Goal: Task Accomplishment & Management: Complete application form

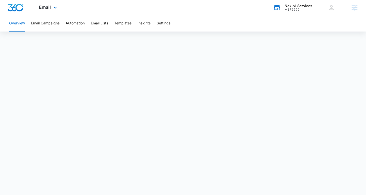
click at [289, 9] on div "M172292" at bounding box center [298, 10] width 28 height 4
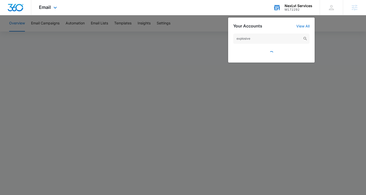
type input "explosive-"
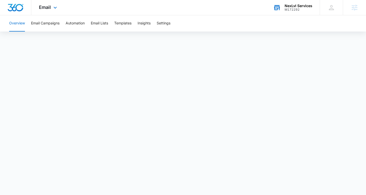
click at [296, 6] on div "NexLvl Services" at bounding box center [298, 6] width 28 height 4
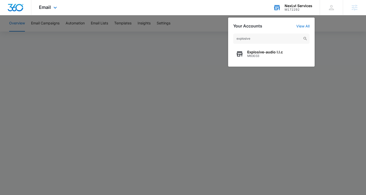
type input "explosive"
click at [269, 50] on span "Explosive-audio l.l.c" at bounding box center [265, 52] width 36 height 4
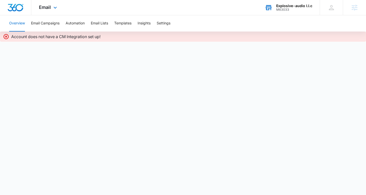
click at [46, 10] on div "Email Apps Reputation Websites Forms CRM Email Social Shop Content Ads Intellig…" at bounding box center [48, 7] width 35 height 15
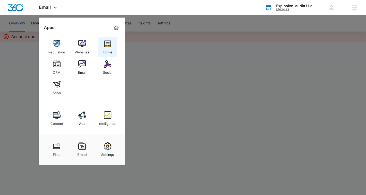
click at [109, 45] on img at bounding box center [108, 44] width 8 height 8
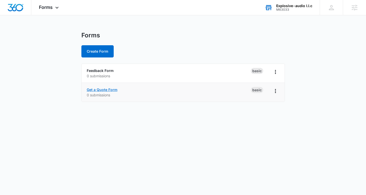
click at [110, 89] on link "Get a Quote Form" at bounding box center [102, 89] width 31 height 4
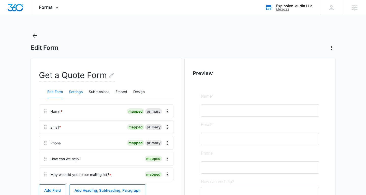
click at [75, 92] on button "Settings" at bounding box center [76, 92] width 14 height 12
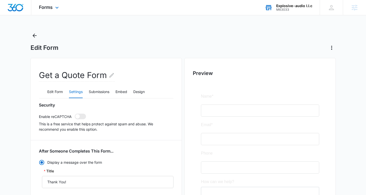
click at [46, 10] on div "Forms Apps Reputation Websites Forms CRM Email Social Shop Content Ads Intellig…" at bounding box center [49, 7] width 36 height 15
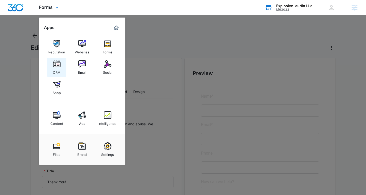
click at [59, 69] on div "CRM" at bounding box center [57, 71] width 8 height 7
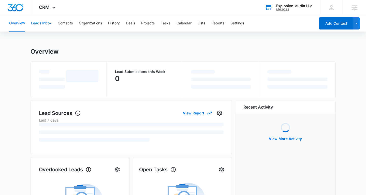
click at [51, 25] on button "Leads Inbox" at bounding box center [41, 23] width 21 height 16
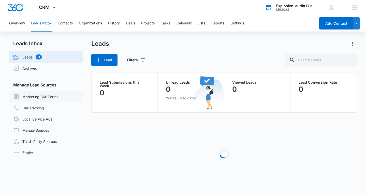
click at [55, 98] on link "Marketing 360 Forms" at bounding box center [35, 97] width 45 height 6
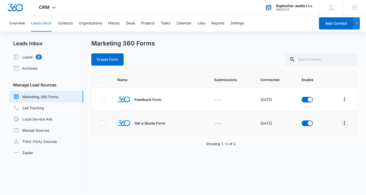
click at [347, 122] on icon "Overflow Menu" at bounding box center [344, 123] width 6 height 6
click at [321, 151] on div "Field Mapping" at bounding box center [321, 153] width 29 height 4
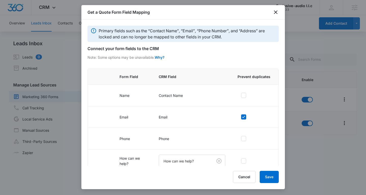
scroll to position [33, 0]
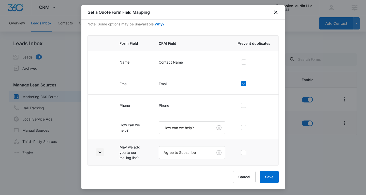
click at [98, 148] on button "button" at bounding box center [100, 152] width 8 height 8
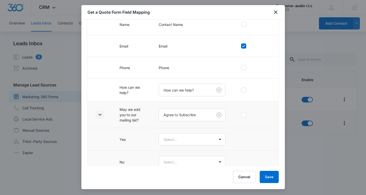
scroll to position [79, 0]
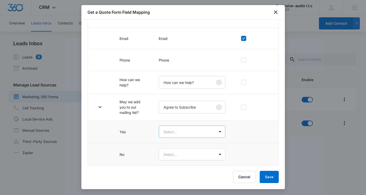
click at [189, 133] on body "CRM Apps Reputation Websites Forms CRM Email Social Shop Content Ads Intelligen…" at bounding box center [183, 97] width 366 height 195
click at [189, 145] on div "Yes No" at bounding box center [192, 154] width 67 height 21
click at [185, 147] on div "Yes" at bounding box center [192, 149] width 54 height 5
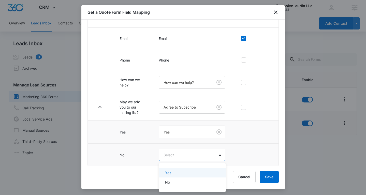
click at [185, 152] on body "CRM Apps Reputation Websites Forms CRM Email Social Shop Content Ads Intelligen…" at bounding box center [183, 97] width 366 height 195
click at [181, 183] on div "No" at bounding box center [192, 181] width 54 height 5
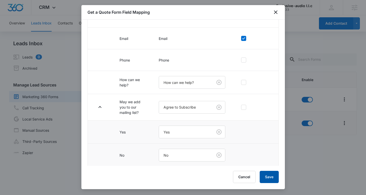
click at [269, 178] on button "Save" at bounding box center [269, 177] width 19 height 12
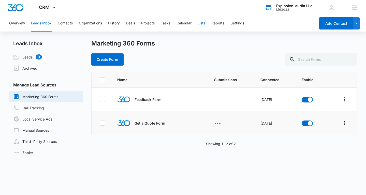
click at [202, 23] on button "Lists" at bounding box center [202, 23] width 8 height 16
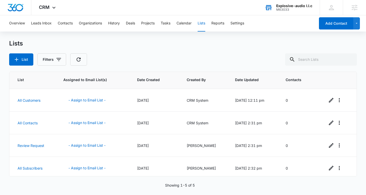
scroll to position [24, 0]
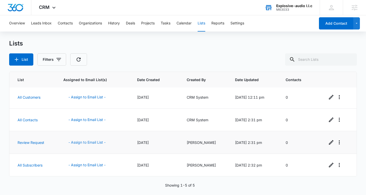
click at [89, 142] on button "- Assign to Email List -" at bounding box center [86, 142] width 47 height 12
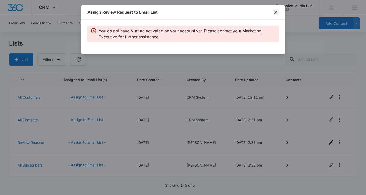
click at [274, 14] on icon "close" at bounding box center [275, 12] width 6 height 6
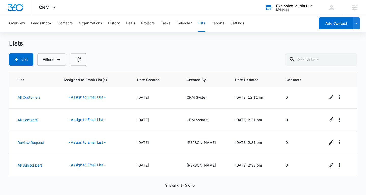
click at [277, 10] on div "M63033" at bounding box center [294, 10] width 36 height 4
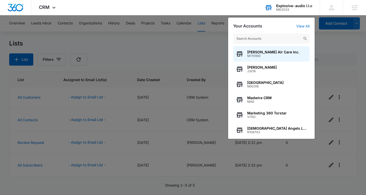
type input "p"
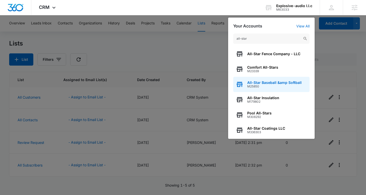
scroll to position [4, 0]
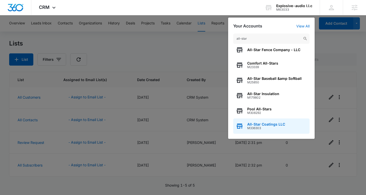
type input "all-star"
click at [255, 131] on div "All-Star Coatings LLC M336303" at bounding box center [271, 125] width 76 height 15
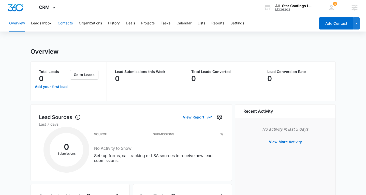
click at [67, 18] on button "Contacts" at bounding box center [65, 23] width 15 height 16
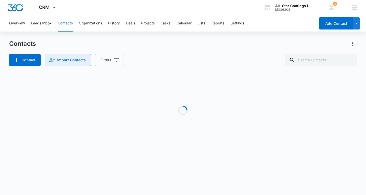
click at [65, 64] on button "Import Contacts" at bounding box center [68, 60] width 46 height 12
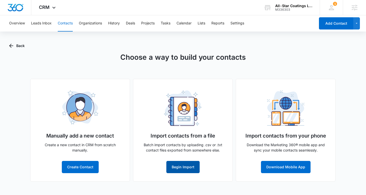
click at [190, 166] on button "Begin Import" at bounding box center [182, 167] width 33 height 12
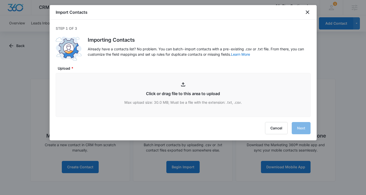
click at [168, 124] on div "Cancel Next" at bounding box center [183, 128] width 255 height 12
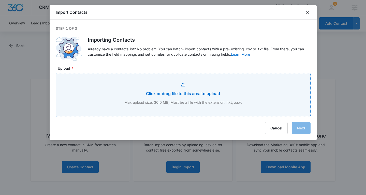
click at [160, 95] on input "Upload *" at bounding box center [183, 94] width 254 height 43
type input "C:\fakepath\Customers.csv"
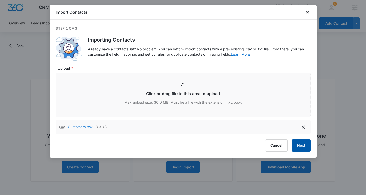
click at [300, 150] on button "Next" at bounding box center [301, 145] width 19 height 12
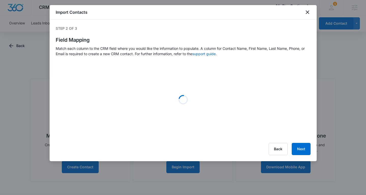
select select "name"
select select "184"
select select "185"
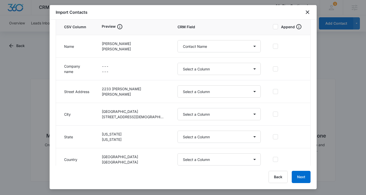
scroll to position [65, 0]
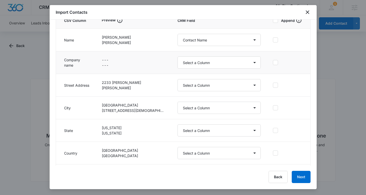
click at [183, 69] on td "Select a Column Address/City Address/Country Address/State Address/Street Addre…" at bounding box center [218, 62] width 95 height 23
click at [188, 63] on select "Select a Column Address/City Address/Country Address/State Address/Street Addre…" at bounding box center [218, 62] width 83 height 12
click at [308, 13] on icon "close" at bounding box center [308, 12] width 4 height 4
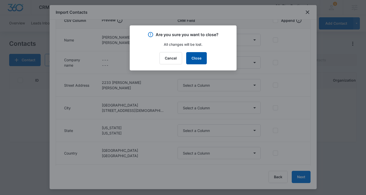
click at [200, 53] on button "Close" at bounding box center [196, 58] width 21 height 12
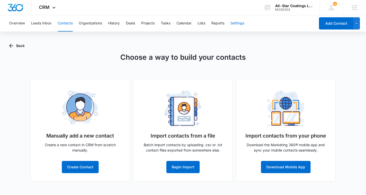
click at [238, 24] on button "Settings" at bounding box center [237, 23] width 14 height 16
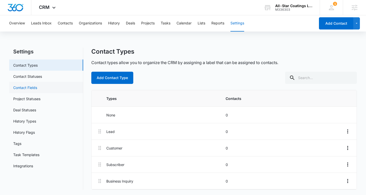
click at [37, 87] on link "Contact Fields" at bounding box center [25, 87] width 24 height 5
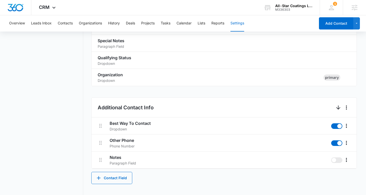
scroll to position [169, 0]
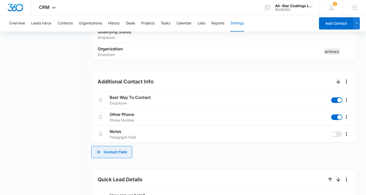
click at [112, 150] on button "Contact Field" at bounding box center [111, 152] width 41 height 12
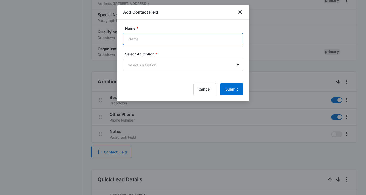
click at [168, 42] on input "Name *" at bounding box center [183, 39] width 120 height 12
type input "Company Name"
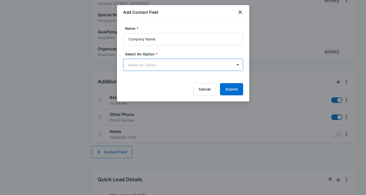
click at [174, 64] on body "CRM Apps Reputation Websites Forms CRM Email Social Shop Content Ads Intelligen…" at bounding box center [183, 119] width 366 height 576
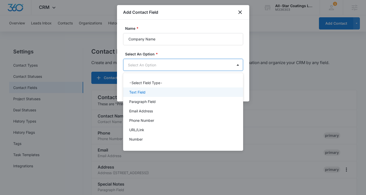
drag, startPoint x: 154, startPoint y: 84, endPoint x: 152, endPoint y: 94, distance: 10.0
click at [152, 93] on div "-Select Field Type- Text Field Paragraph Field Email Address Phone Number URL/L…" at bounding box center [183, 112] width 120 height 70
click at [152, 94] on div "Text Field" at bounding box center [182, 91] width 107 height 5
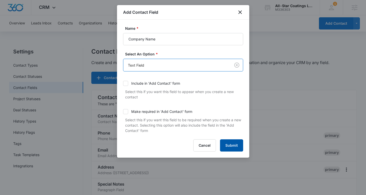
click at [230, 143] on button "Submit" at bounding box center [231, 145] width 23 height 12
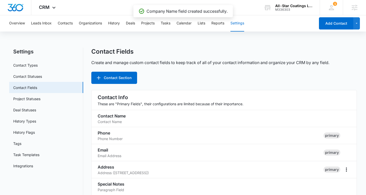
scroll to position [241, 0]
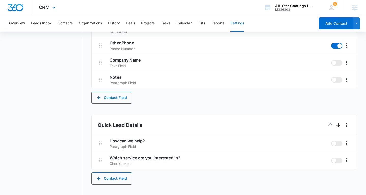
click at [64, 14] on div "CRM Apps Reputation Websites Forms CRM Email Social Shop Content Ads Intelligen…" at bounding box center [47, 7] width 33 height 15
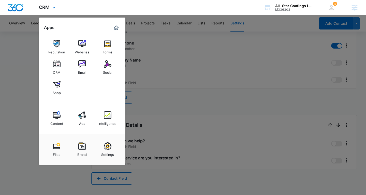
click at [64, 23] on div "Apps Reputation Websites Forms CRM Email Social Shop Content Ads Intelligence F…" at bounding box center [82, 91] width 86 height 147
click at [69, 15] on div "CRM Apps Reputation Websites Forms CRM Email Social Shop Content Ads Intelligen…" at bounding box center [183, 7] width 366 height 15
click at [62, 6] on div "CRM Apps Reputation Websites Forms CRM Email Social Shop Content Ads Intelligen…" at bounding box center [47, 7] width 33 height 15
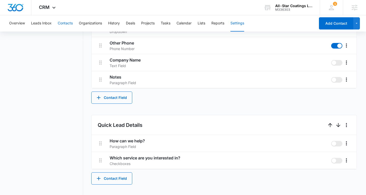
click at [64, 22] on button "Contacts" at bounding box center [65, 23] width 15 height 16
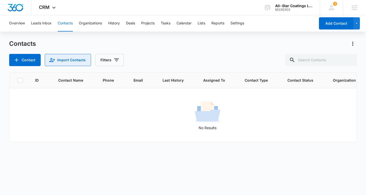
click at [73, 62] on button "Import Contacts" at bounding box center [68, 60] width 46 height 12
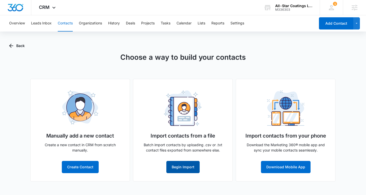
click at [181, 170] on button "Begin Import" at bounding box center [182, 167] width 33 height 12
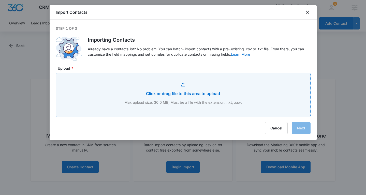
click at [180, 100] on input "Upload *" at bounding box center [183, 94] width 254 height 43
type input "C:\fakepath\Customers.csv"
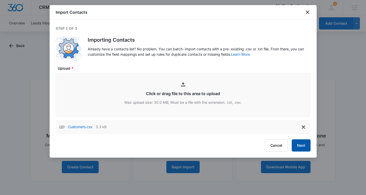
click at [298, 145] on button "Next" at bounding box center [301, 145] width 19 height 12
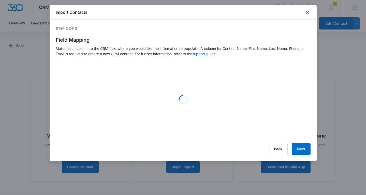
select select "name"
select select "363"
select select "184"
select select "185"
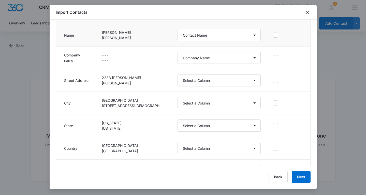
scroll to position [70, 0]
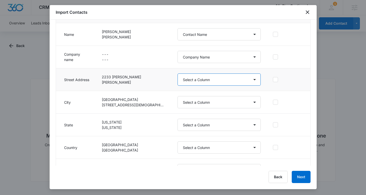
click at [181, 84] on select "Select a Column Address/City Address/Country Address/State Address/Street Addre…" at bounding box center [218, 79] width 83 height 12
select select "187"
click at [177, 73] on select "Select a Column Address/City Address/Country Address/State Address/Street Addre…" at bounding box center [218, 79] width 83 height 12
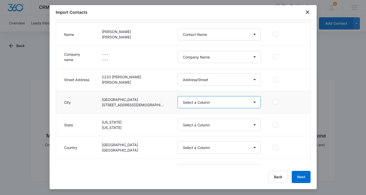
click at [182, 104] on select "Select a Column Address/City Address/Country Address/State Address/Street Addre…" at bounding box center [218, 102] width 83 height 12
select select "188"
click at [177, 96] on select "Select a Column Address/City Address/Country Address/State Address/Street Addre…" at bounding box center [218, 102] width 83 height 12
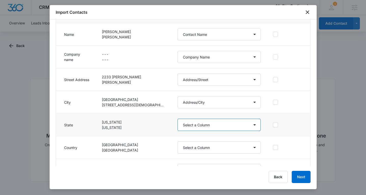
click at [184, 120] on select "Select a Column Address/City Address/Country Address/State Address/Street Addre…" at bounding box center [218, 125] width 83 height 12
select select "189"
click at [177, 119] on select "Select a Column Address/City Address/Country Address/State Address/Street Addre…" at bounding box center [218, 125] width 83 height 12
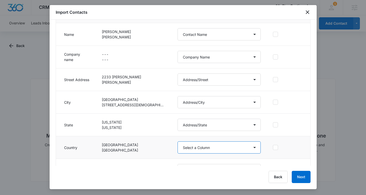
click at [185, 149] on select "Select a Column Address/City Address/Country Address/State Address/Street Addre…" at bounding box center [218, 147] width 83 height 12
select select "193"
click at [177, 141] on select "Select a Column Address/City Address/Country Address/State Address/Street Addre…" at bounding box center [218, 147] width 83 height 12
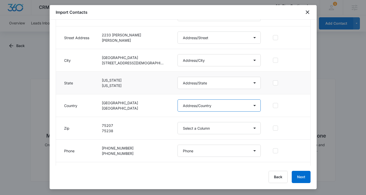
scroll to position [117, 0]
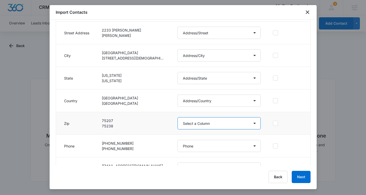
click at [179, 124] on select "Select a Column Address/City Address/Country Address/State Address/Street Addre…" at bounding box center [218, 123] width 83 height 12
select select "190"
click at [177, 117] on select "Select a Column Address/City Address/Country Address/State Address/Street Addre…" at bounding box center [218, 123] width 83 height 12
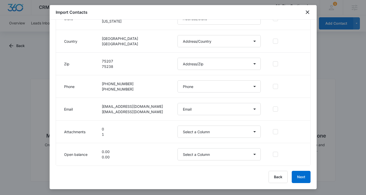
click at [300, 170] on div "Import Contacts Step 2 of 3 Field Mapping Match each column to the CRM field wh…" at bounding box center [183, 97] width 267 height 184
click at [303, 178] on button "Next" at bounding box center [301, 177] width 19 height 12
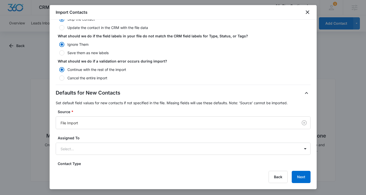
scroll to position [140, 0]
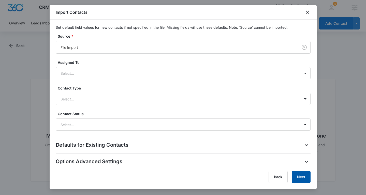
click at [301, 178] on button "Next" at bounding box center [301, 177] width 19 height 12
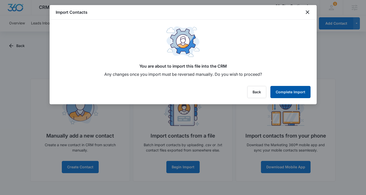
click at [281, 87] on button "Complete Import" at bounding box center [290, 92] width 40 height 12
